Goal: Task Accomplishment & Management: Manage account settings

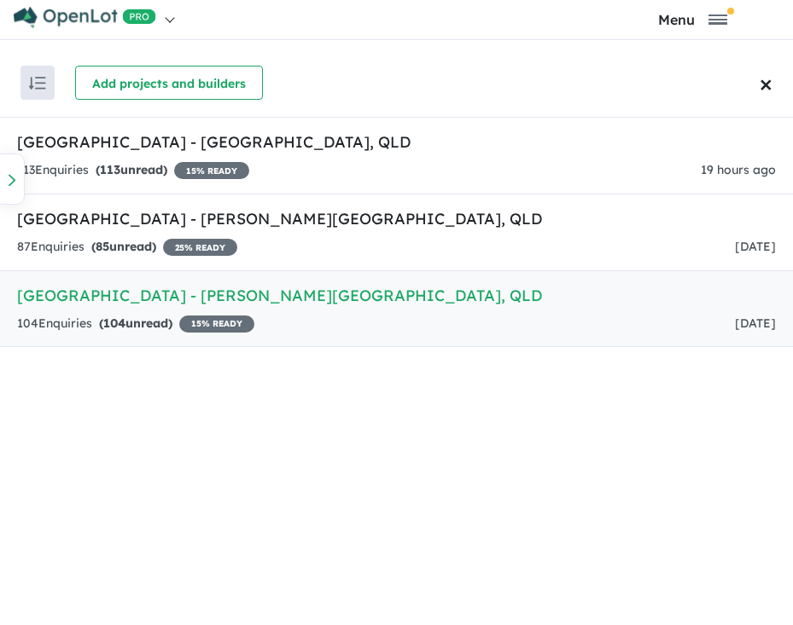
click at [323, 319] on div "104 Enquir ies ( 104 unread) 15 % READY [DATE]" at bounding box center [396, 324] width 759 height 20
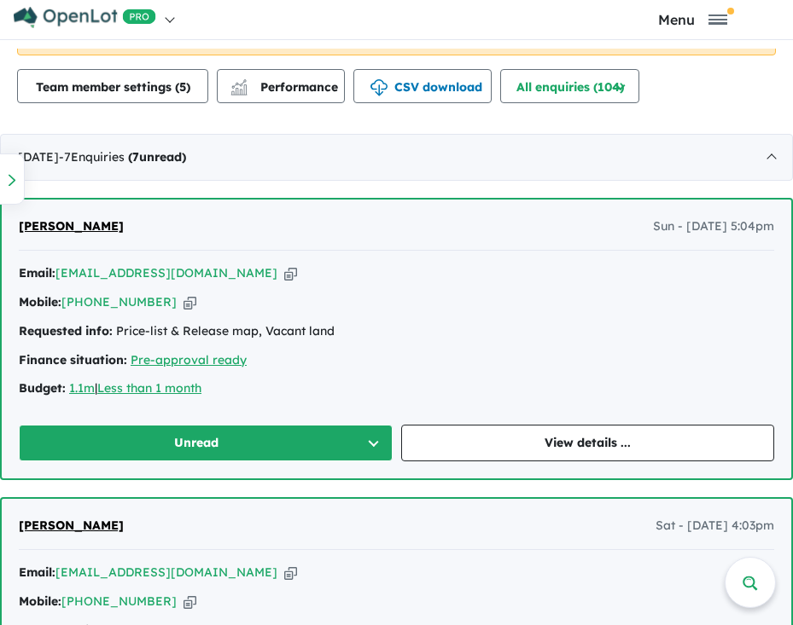
scroll to position [768, 0]
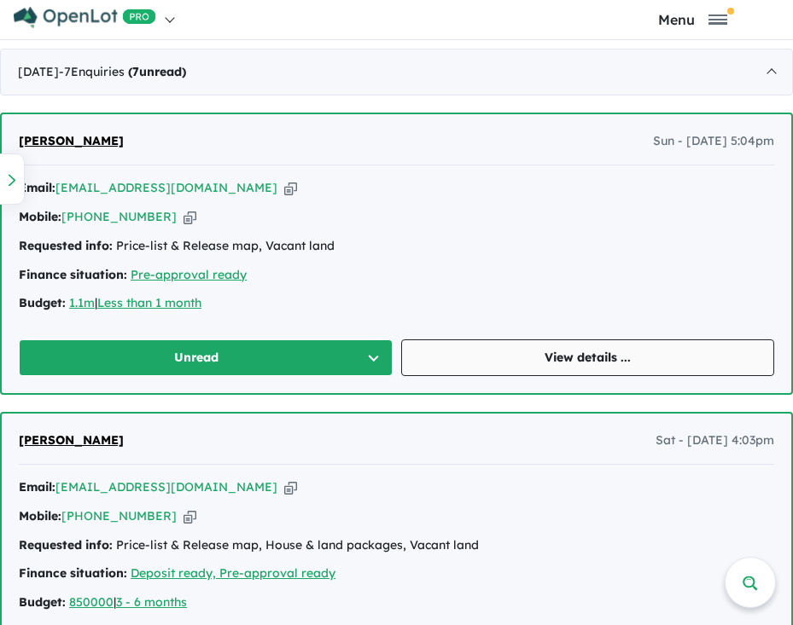
click at [538, 360] on link "View details ..." at bounding box center [588, 358] width 374 height 37
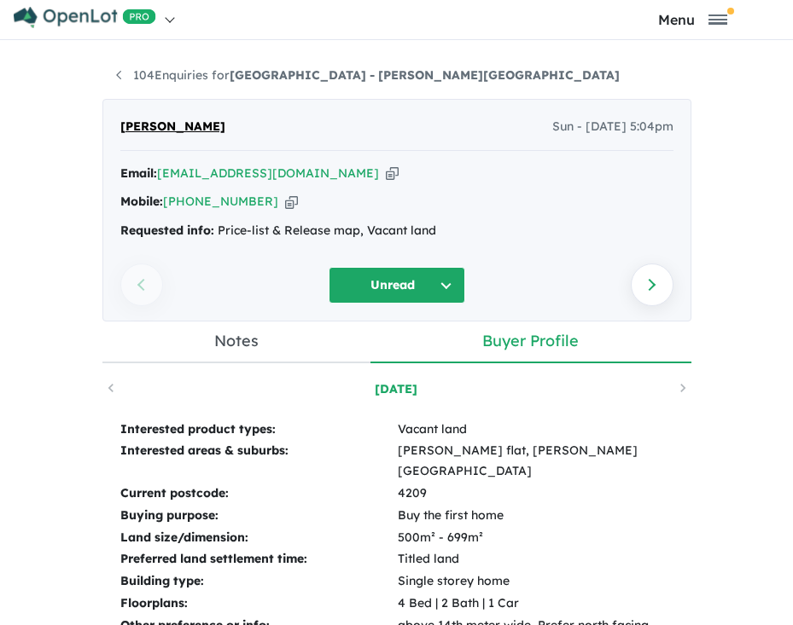
click at [386, 174] on icon "button" at bounding box center [392, 174] width 13 height 18
click at [285, 201] on icon "button" at bounding box center [291, 202] width 13 height 18
click at [329, 172] on div "Email: [EMAIL_ADDRESS][DOMAIN_NAME] Copied!" at bounding box center [396, 174] width 553 height 20
click at [386, 173] on icon "button" at bounding box center [392, 174] width 13 height 18
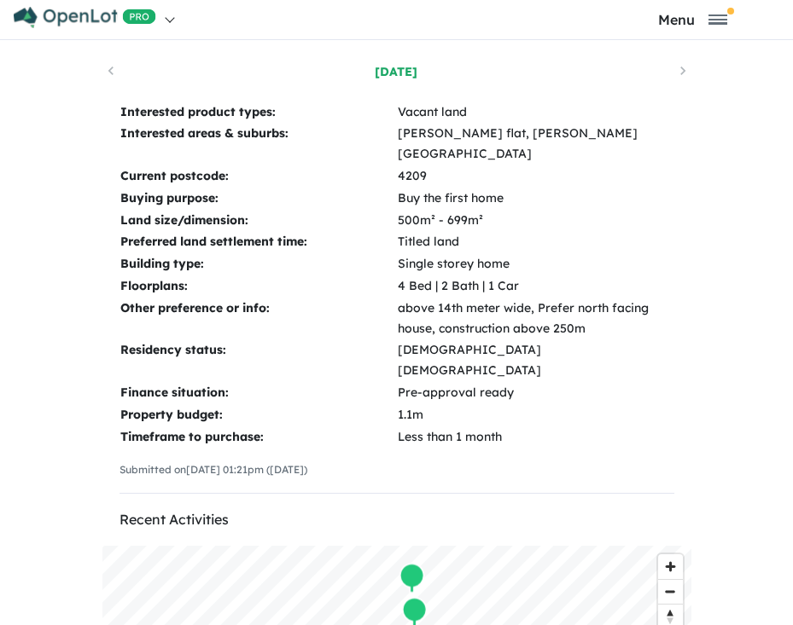
scroll to position [341, 0]
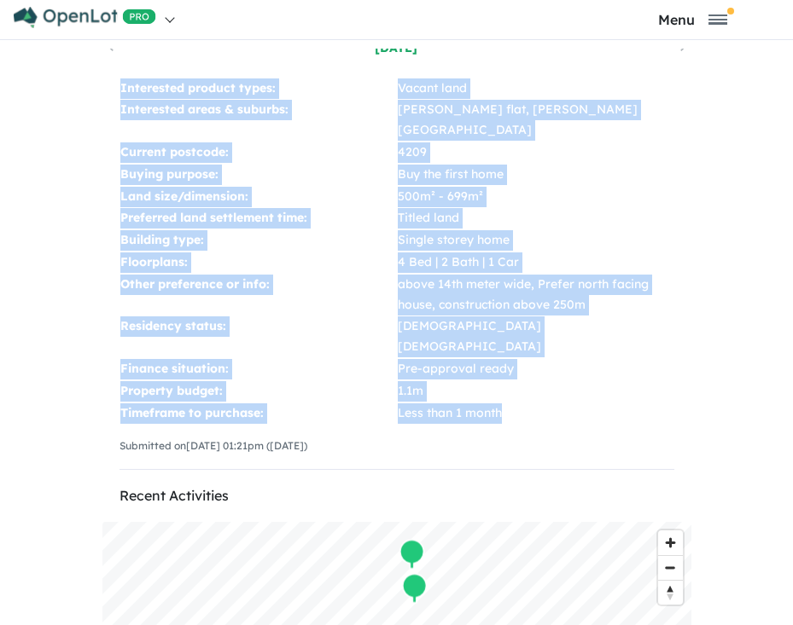
drag, startPoint x: 103, startPoint y: 78, endPoint x: 560, endPoint y: 368, distance: 540.9
click at [560, 368] on div "Interested product types: Vacant land Interested areas & suburbs: [PERSON_NAME]…" at bounding box center [396, 281] width 589 height 440
copy tbody "Interested product types: Vacant land Interested areas & suburbs: [PERSON_NAME]…"
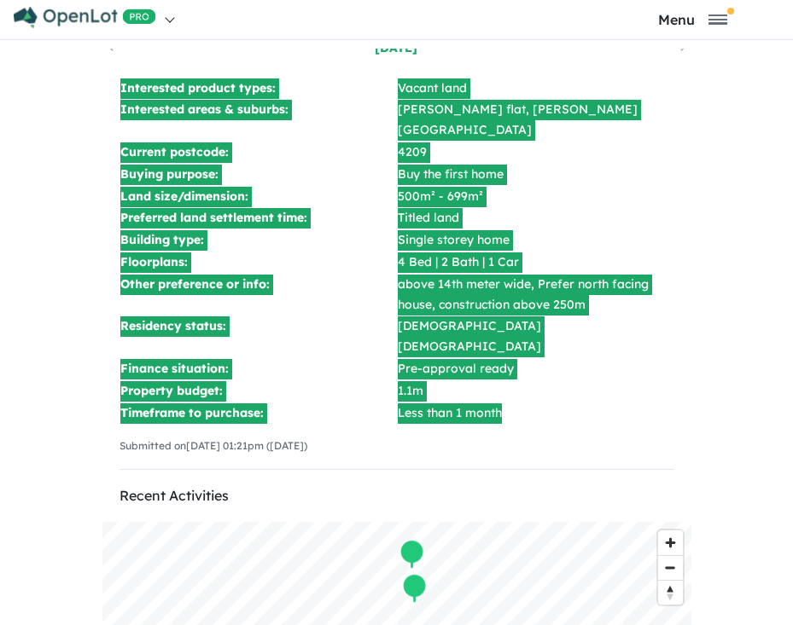
scroll to position [0, 0]
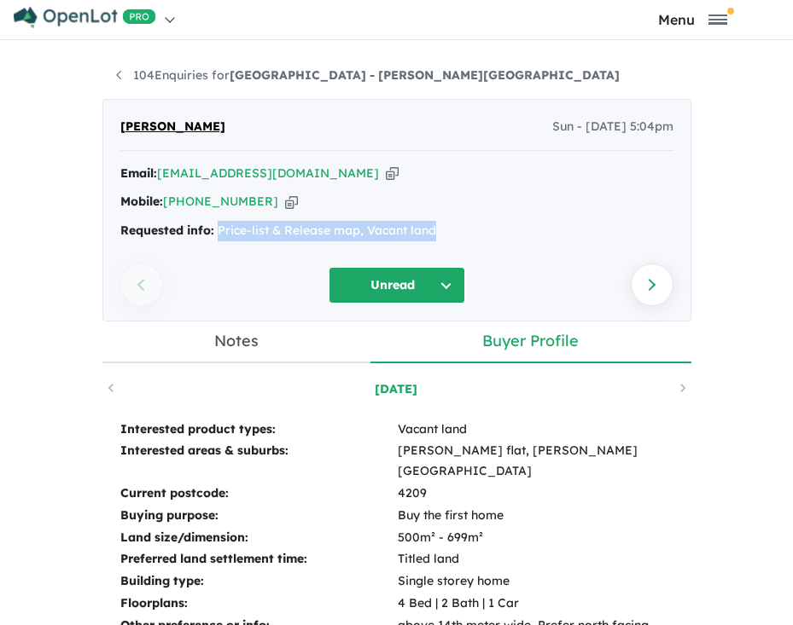
drag, startPoint x: 436, startPoint y: 222, endPoint x: 212, endPoint y: 252, distance: 226.4
click at [212, 252] on div "[PERSON_NAME] Sun - [DATE] 5:04pm Email: [EMAIL_ADDRESS][DOMAIN_NAME] Copied! M…" at bounding box center [396, 210] width 589 height 223
copy div "Price-list & Release map, Vacant land"
click at [116, 76] on link "104 Enquiries for [GEOGRAPHIC_DATA] - [PERSON_NAME][GEOGRAPHIC_DATA]" at bounding box center [367, 74] width 503 height 15
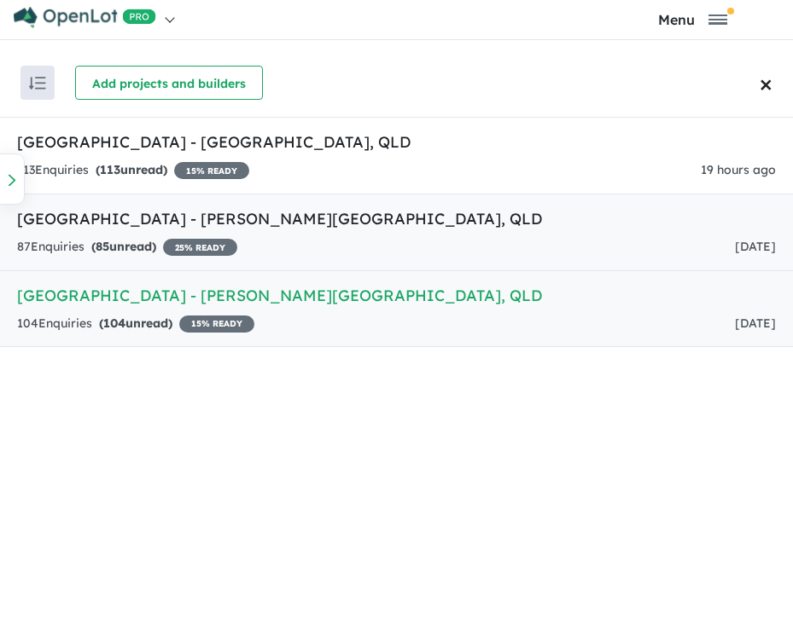
click at [422, 241] on div "87 Enquir ies ( 85 unread) 25 % READY [DATE]" at bounding box center [396, 247] width 759 height 20
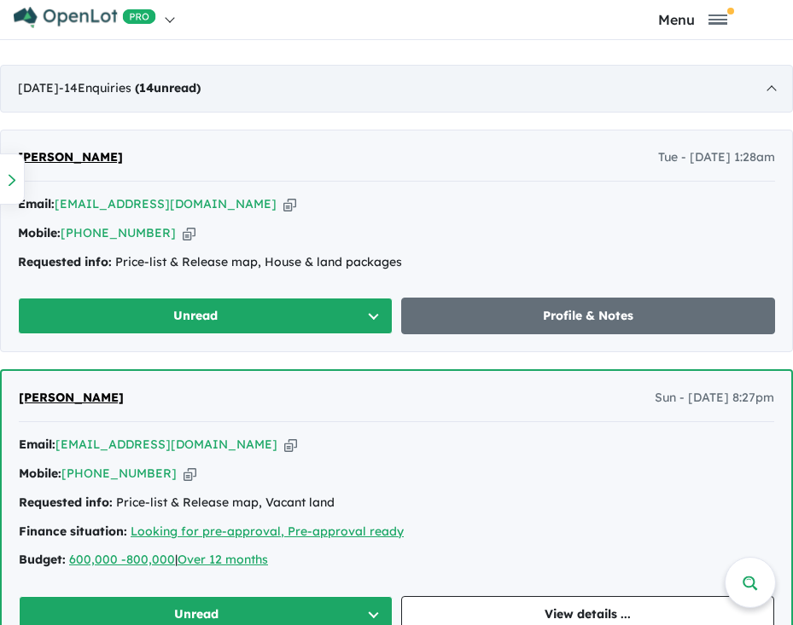
scroll to position [1004, 0]
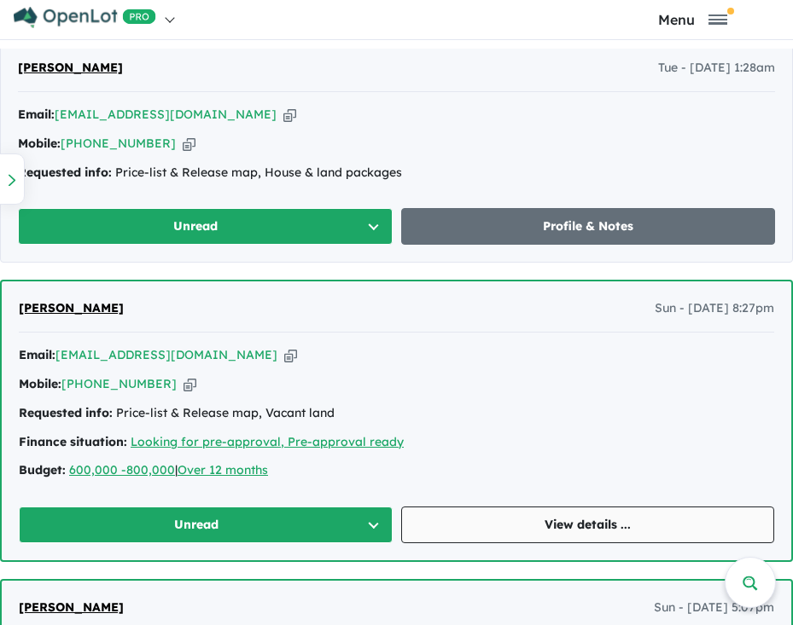
click at [492, 529] on link "View details ..." at bounding box center [588, 525] width 374 height 37
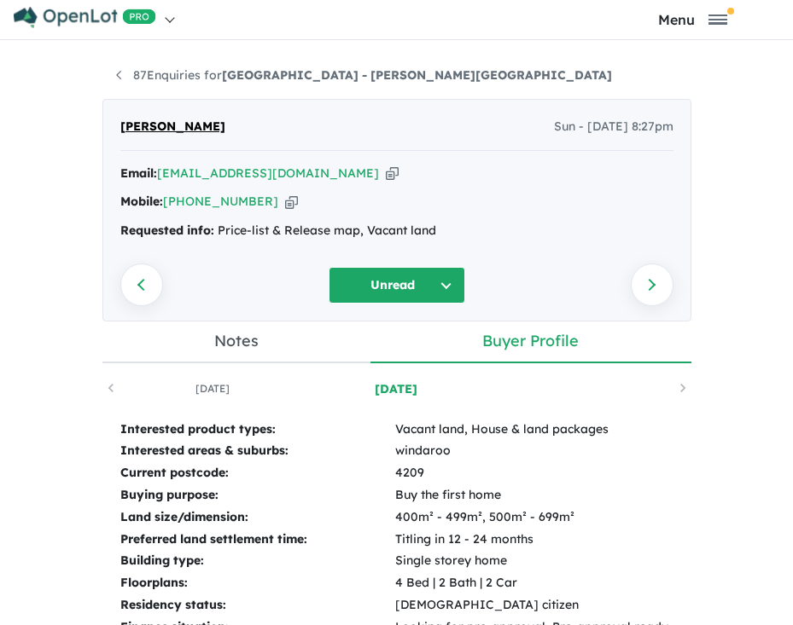
click at [386, 168] on icon "button" at bounding box center [392, 174] width 13 height 18
click at [285, 207] on icon "button" at bounding box center [291, 202] width 13 height 18
click at [386, 175] on icon "button" at bounding box center [392, 174] width 13 height 18
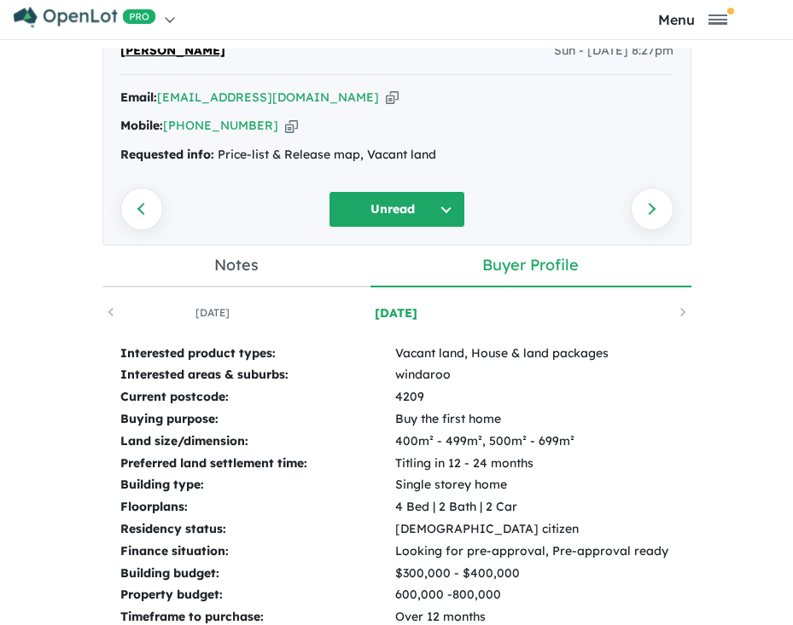
scroll to position [256, 0]
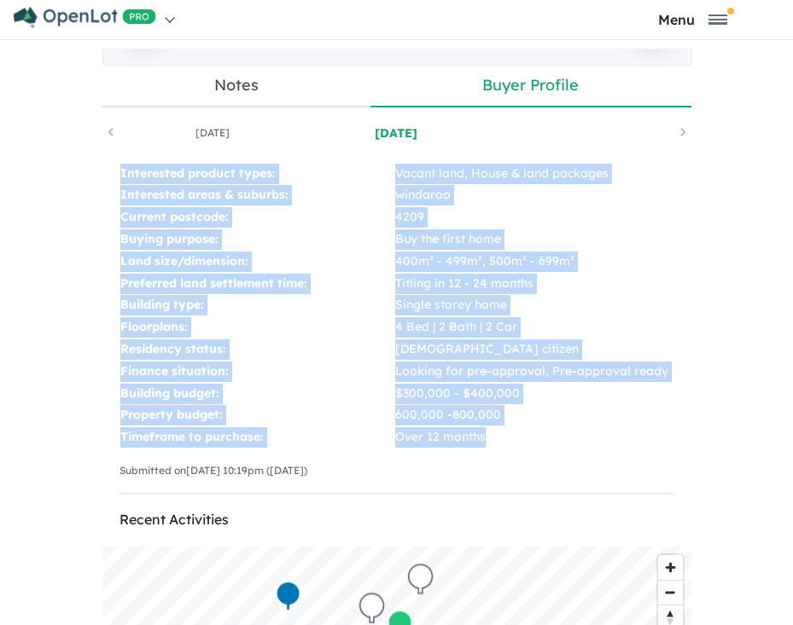
drag, startPoint x: 108, startPoint y: 169, endPoint x: 506, endPoint y: 427, distance: 473.9
click at [506, 427] on div "Interested product types: Vacant land, House & land packages Interested areas &…" at bounding box center [396, 336] width 589 height 380
copy tbody "Interested product types: Vacant land, House & land packages Interested areas &…"
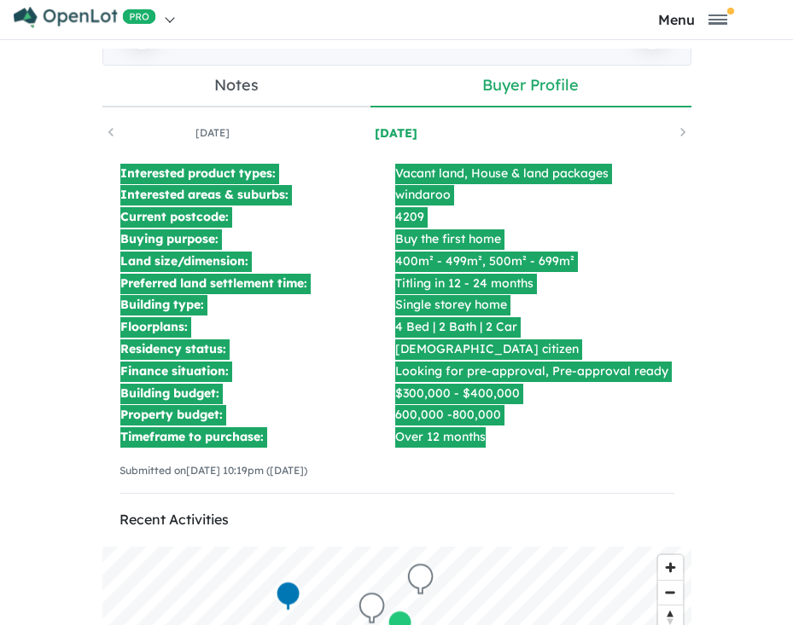
scroll to position [0, 0]
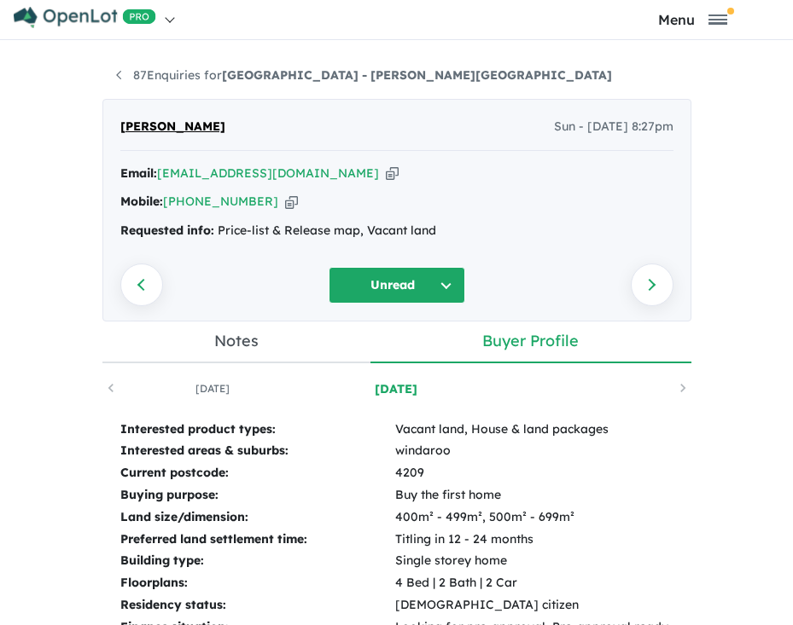
click at [695, 256] on div "87 Enquiries for [GEOGRAPHIC_DATA] - [PERSON_NAME][GEOGRAPHIC_DATA] Previous en…" at bounding box center [397, 341] width 614 height 585
drag, startPoint x: 440, startPoint y: 231, endPoint x: 211, endPoint y: 251, distance: 230.4
click at [211, 251] on div "[PERSON_NAME] Sun - [DATE] 8:27pm Email: [EMAIL_ADDRESS][DOMAIN_NAME] Copied! M…" at bounding box center [396, 210] width 589 height 223
copy div "Price-list & Release map, Vacant land"
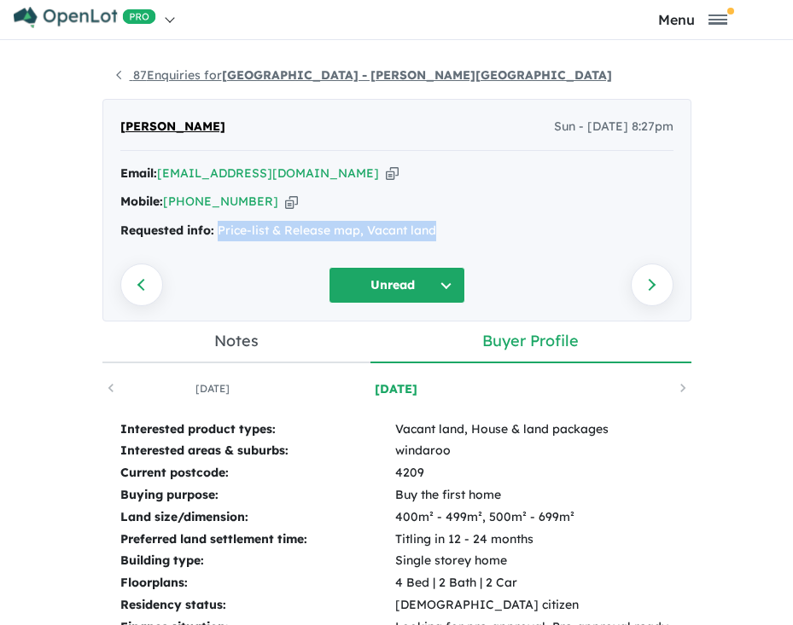
click at [116, 74] on link "87 Enquiries for [GEOGRAPHIC_DATA] - [PERSON_NAME][GEOGRAPHIC_DATA]" at bounding box center [364, 74] width 496 height 15
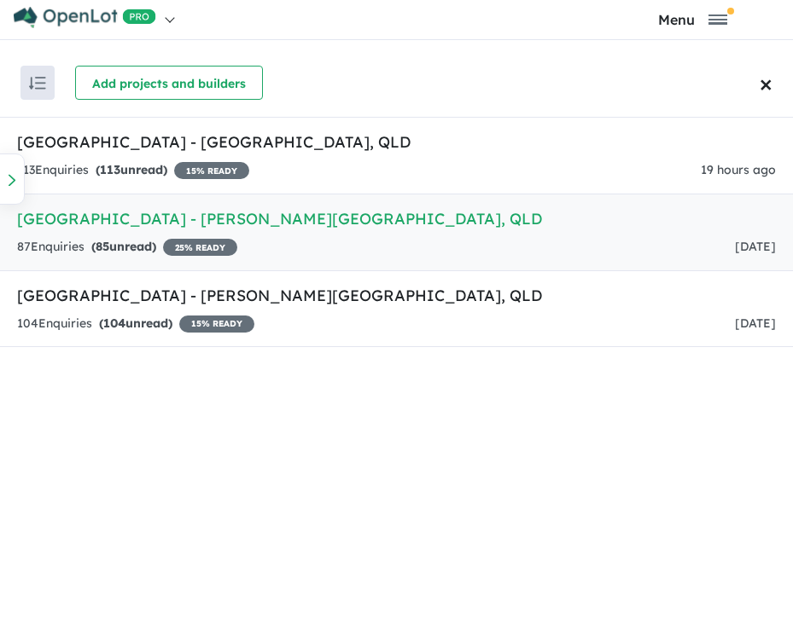
click at [195, 247] on span "25 % READY" at bounding box center [200, 247] width 74 height 17
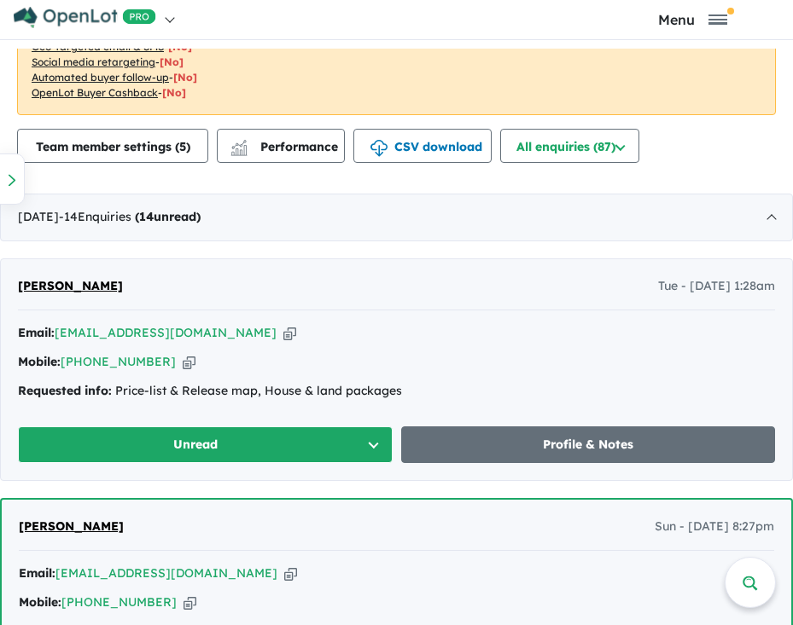
scroll to position [853, 0]
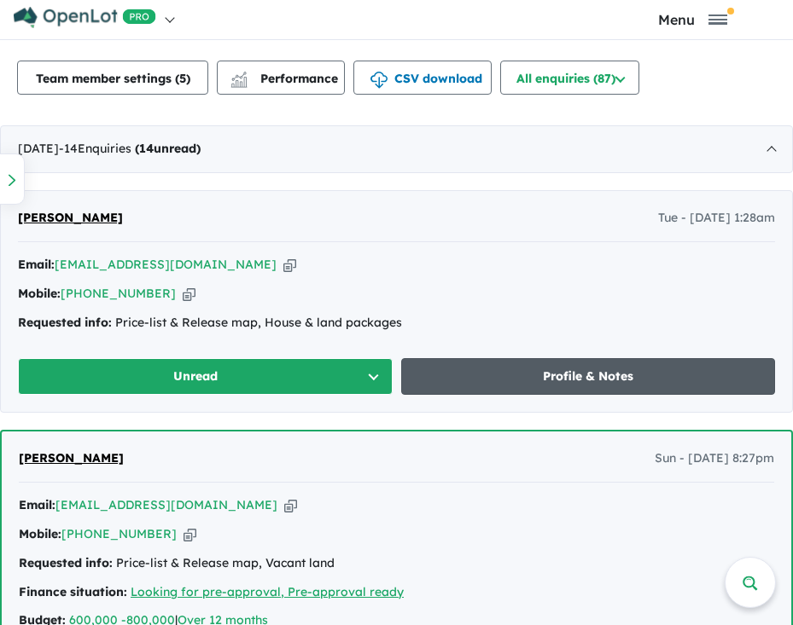
click at [524, 387] on link "Profile & Notes" at bounding box center [588, 376] width 375 height 37
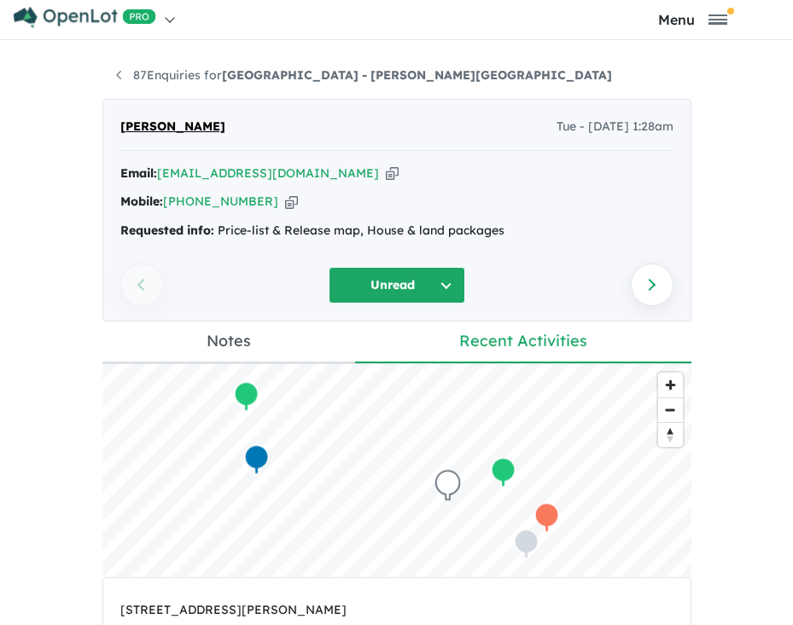
click at [386, 172] on icon "button" at bounding box center [392, 174] width 13 height 18
click at [285, 204] on icon "button" at bounding box center [291, 202] width 13 height 18
click at [386, 173] on icon "button" at bounding box center [392, 174] width 13 height 18
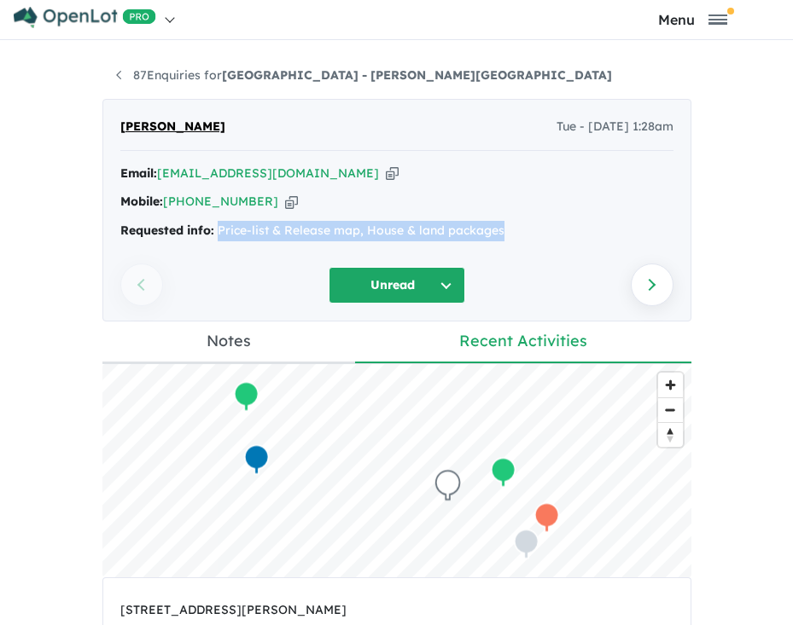
drag, startPoint x: 507, startPoint y: 237, endPoint x: 212, endPoint y: 245, distance: 295.4
click at [212, 245] on div "Email: [EMAIL_ADDRESS][DOMAIN_NAME] Copied! Mobile: [PHONE_NUMBER] Copied! Requ…" at bounding box center [396, 207] width 553 height 86
copy div "Price-list & Release map, House & land packages"
click at [131, 75] on link "87 Enquiries for [GEOGRAPHIC_DATA] - [PERSON_NAME][GEOGRAPHIC_DATA]" at bounding box center [364, 74] width 496 height 15
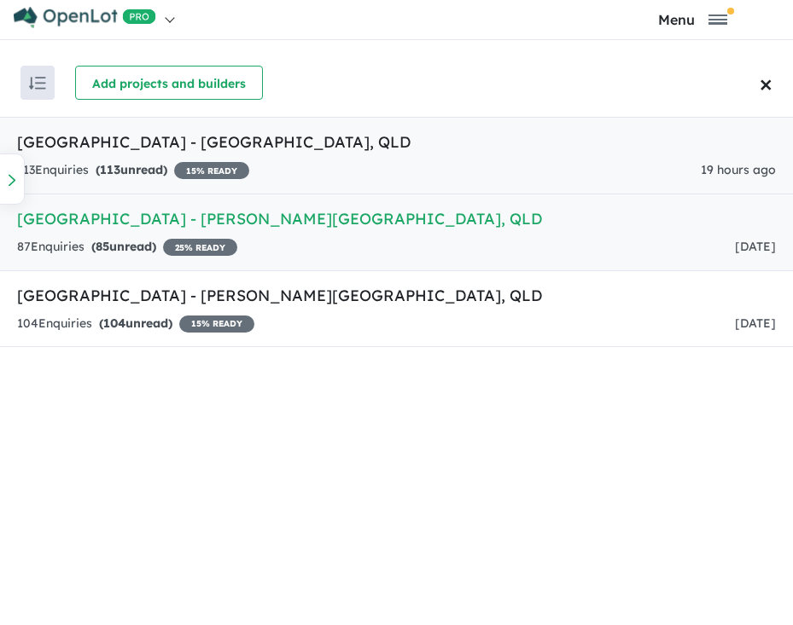
click at [214, 157] on link "[GEOGRAPHIC_DATA] - [GEOGRAPHIC_DATA] , [GEOGRAPHIC_DATA] 113 Enquir ies ( 113 …" at bounding box center [396, 156] width 793 height 78
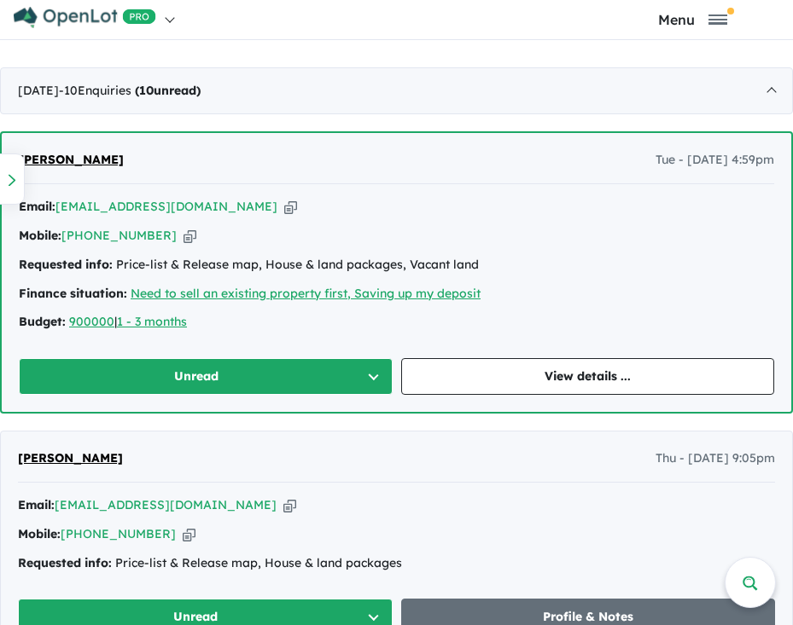
scroll to position [756, 0]
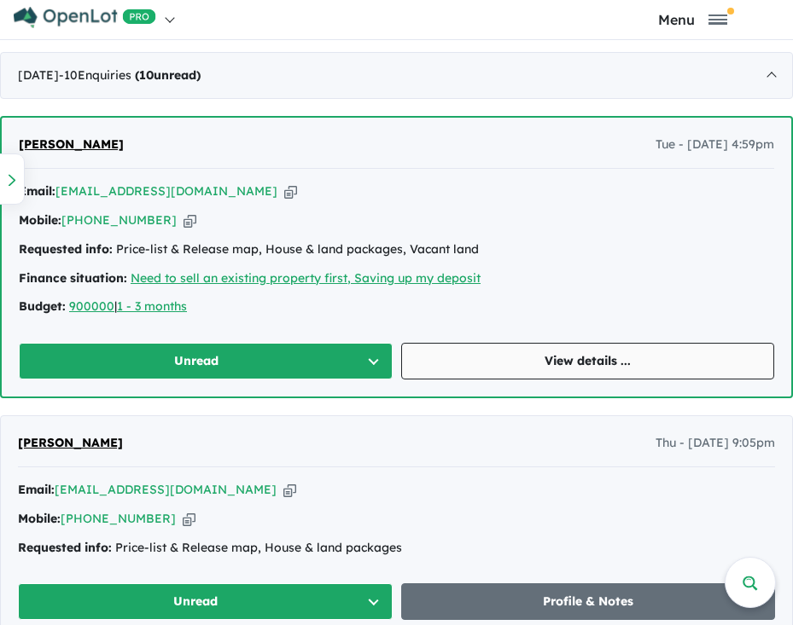
click at [562, 370] on link "View details ..." at bounding box center [588, 361] width 374 height 37
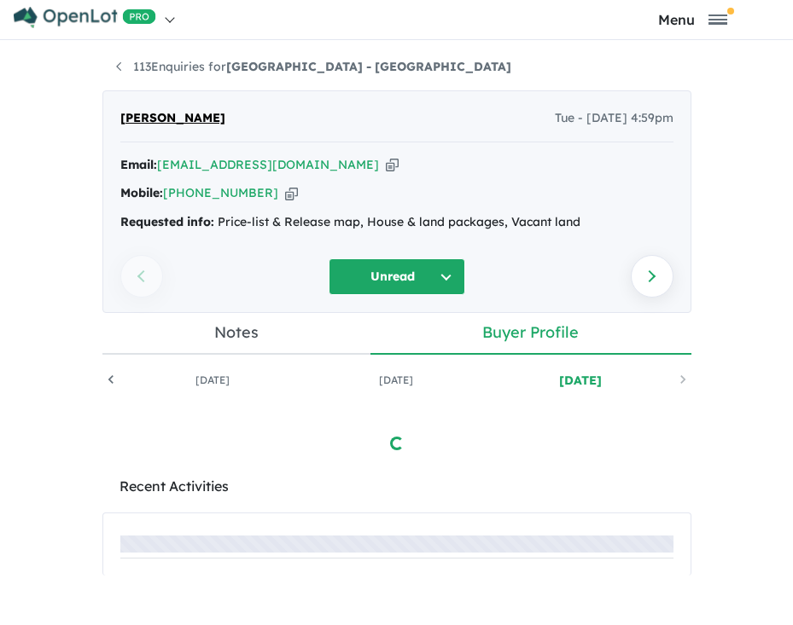
scroll to position [0, 165]
click at [386, 164] on icon "button" at bounding box center [392, 165] width 13 height 18
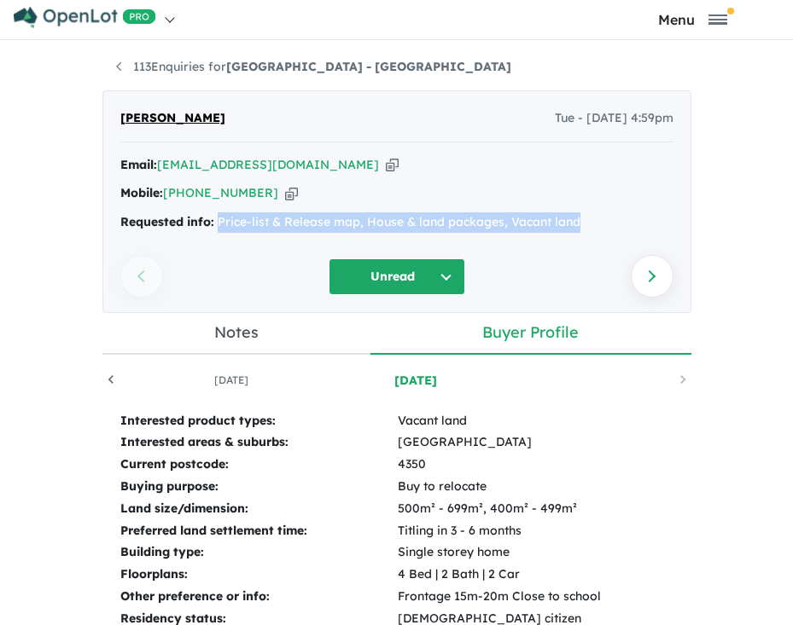
drag, startPoint x: 573, startPoint y: 224, endPoint x: 212, endPoint y: 231, distance: 361.0
click at [212, 231] on div "Requested info: Price-list & Release map, House & land packages, Vacant land" at bounding box center [396, 222] width 553 height 20
copy div "Price-list & Release map, House & land packages, Vacant land"
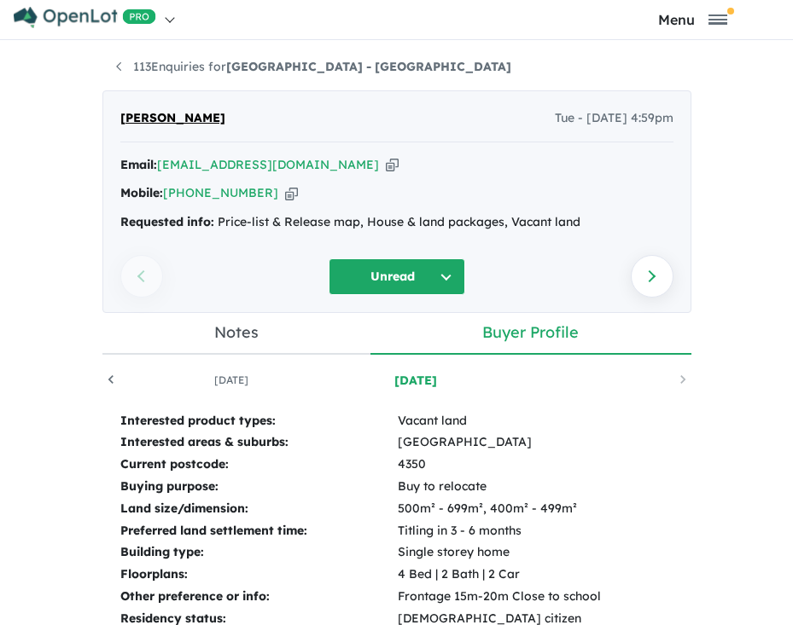
click at [722, 258] on div "113 Enquiries for [GEOGRAPHIC_DATA] - [GEOGRAPHIC_DATA] Previous enquiry Next e…" at bounding box center [396, 332] width 793 height 585
